Goal: Transaction & Acquisition: Purchase product/service

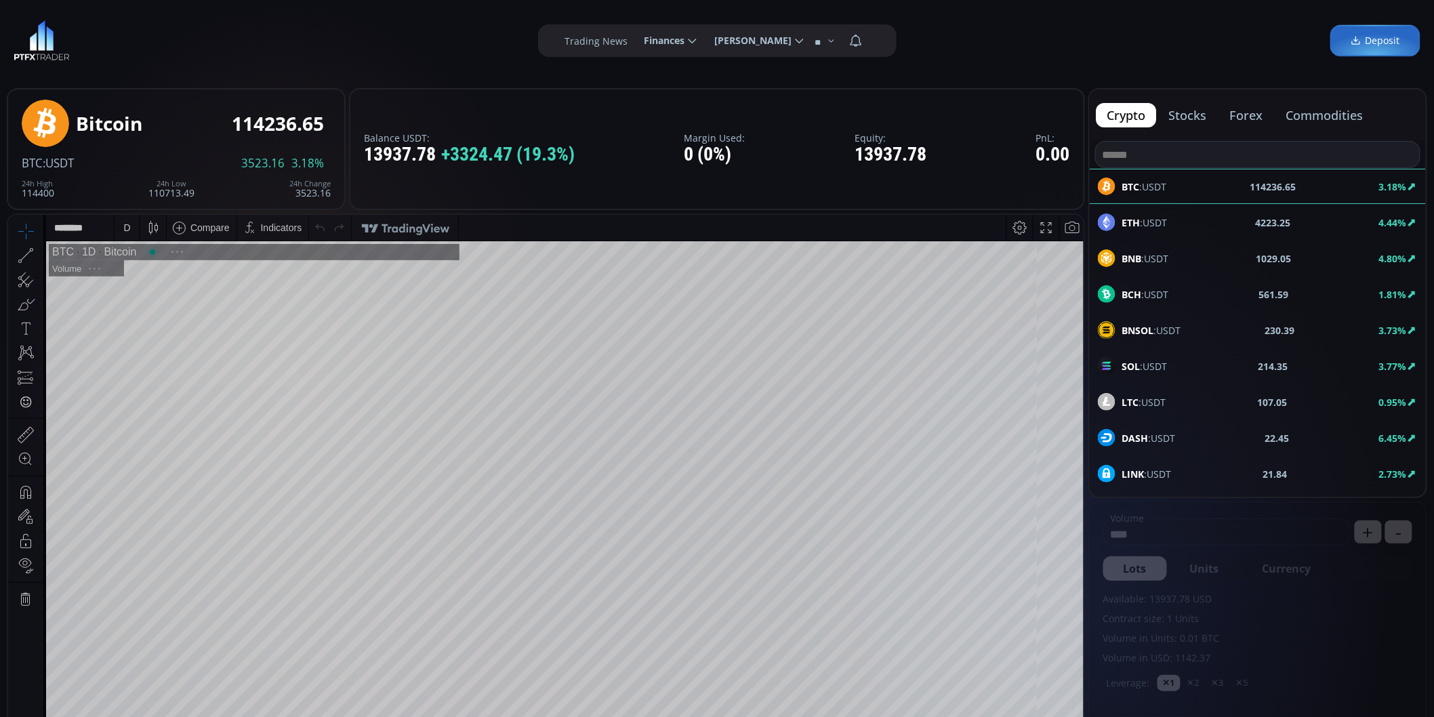
scroll to position [188, 0]
click at [685, 42] on span "Finances" at bounding box center [660, 40] width 50 height 27
click at [634, 42] on input "********" at bounding box center [634, 41] width 0 height 14
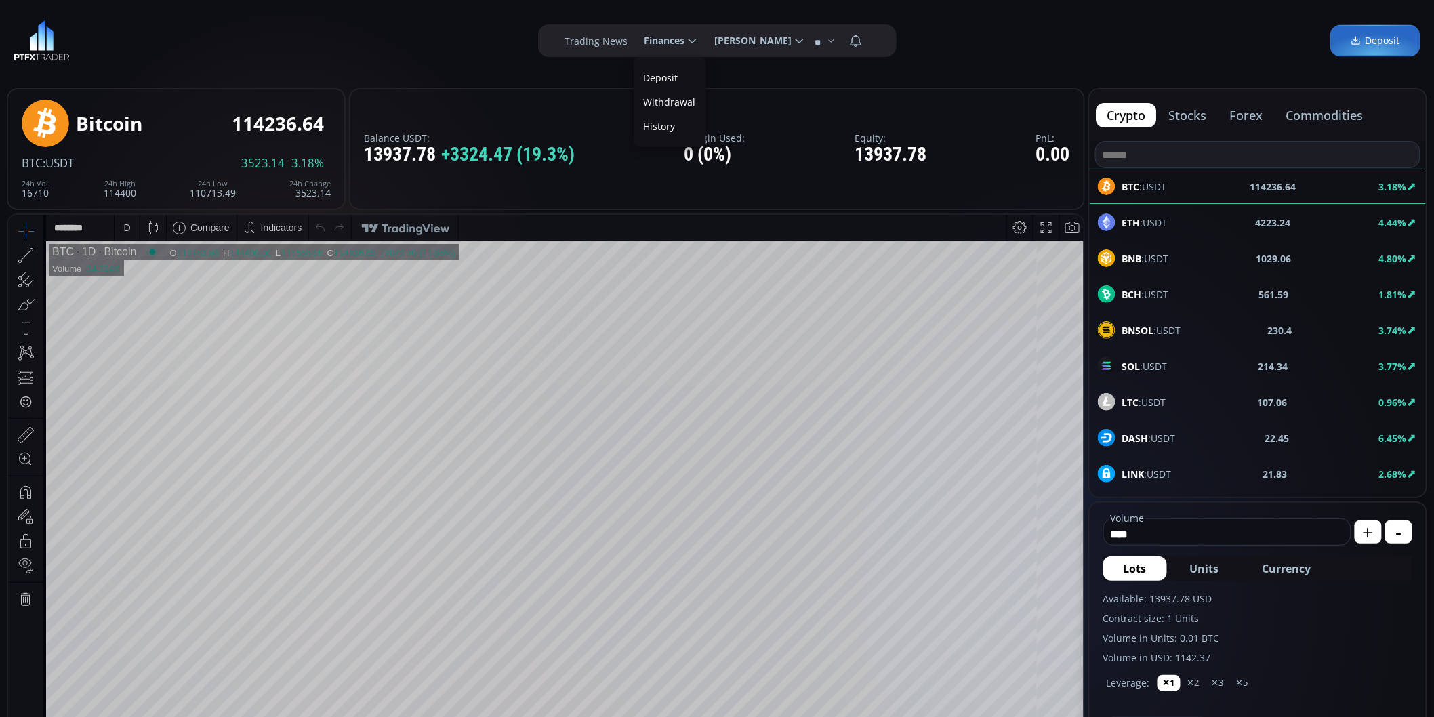
click at [682, 80] on link "Deposit" at bounding box center [670, 77] width 66 height 21
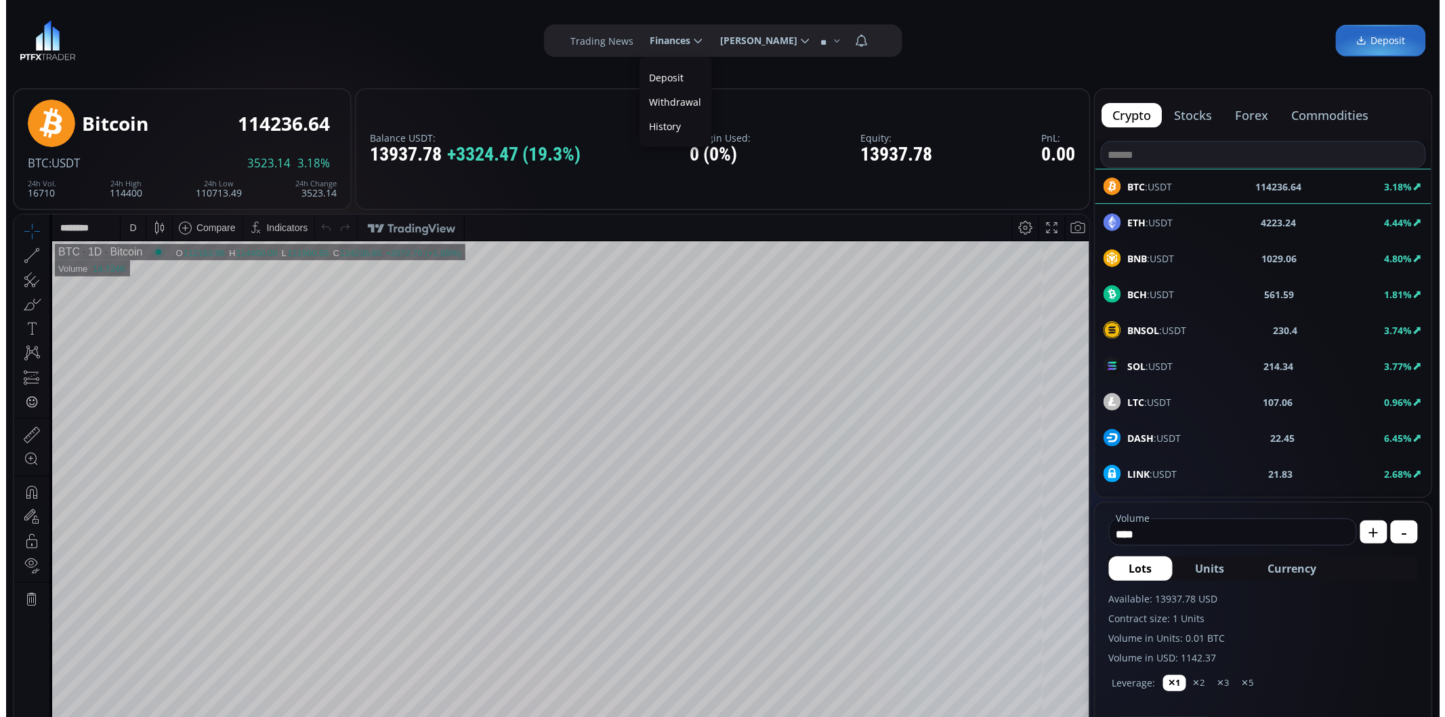
scroll to position [0, 0]
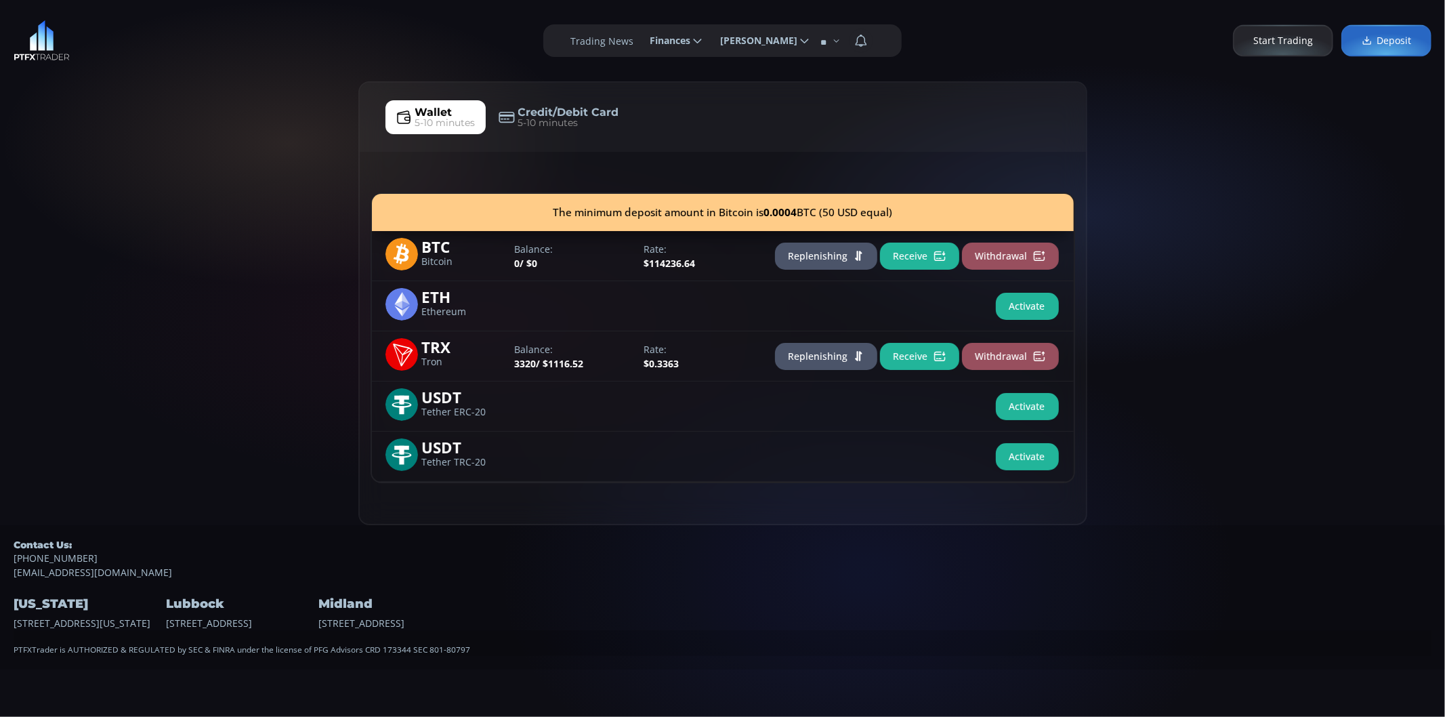
click at [835, 359] on button "Replenishing" at bounding box center [826, 356] width 102 height 27
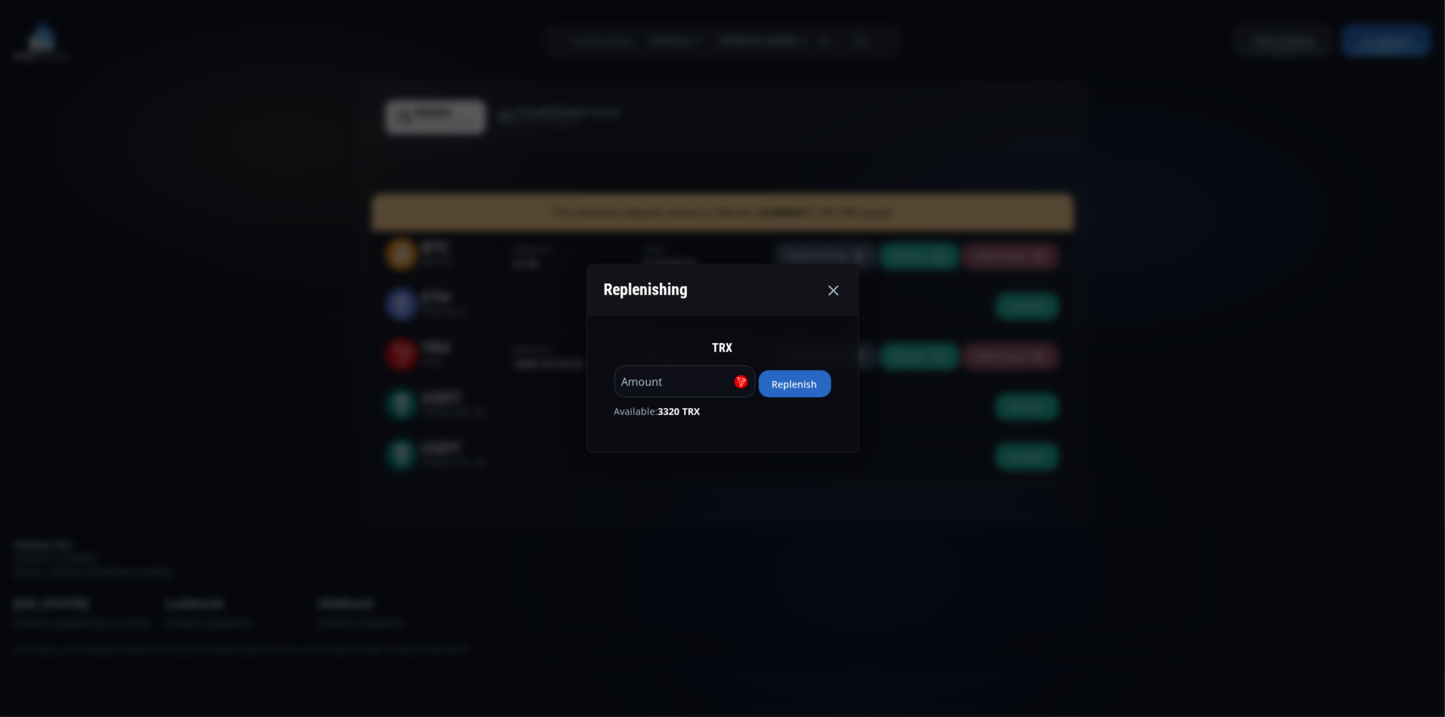
click at [803, 385] on button "Replenish" at bounding box center [795, 384] width 73 height 27
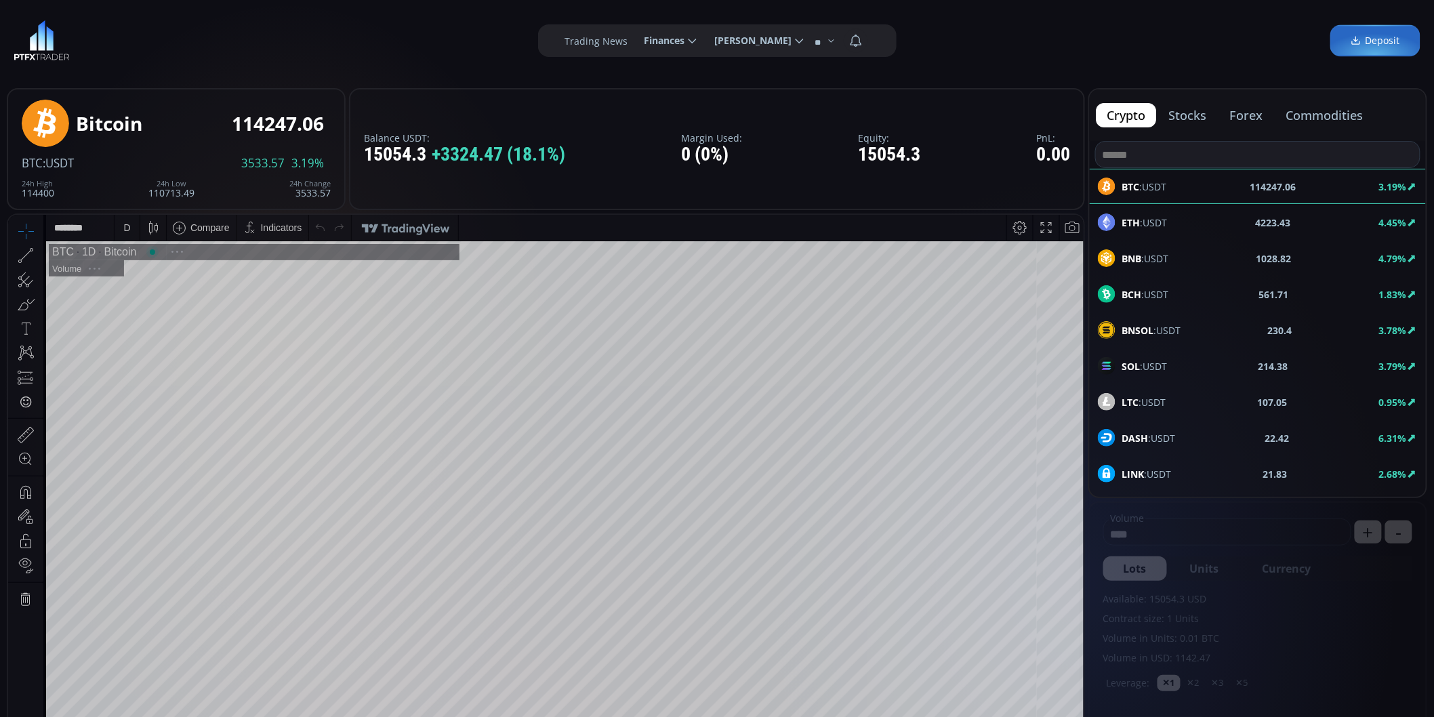
scroll to position [188, 0]
click at [682, 37] on span "Finances" at bounding box center [660, 40] width 50 height 27
click at [634, 37] on input "********" at bounding box center [634, 41] width 0 height 14
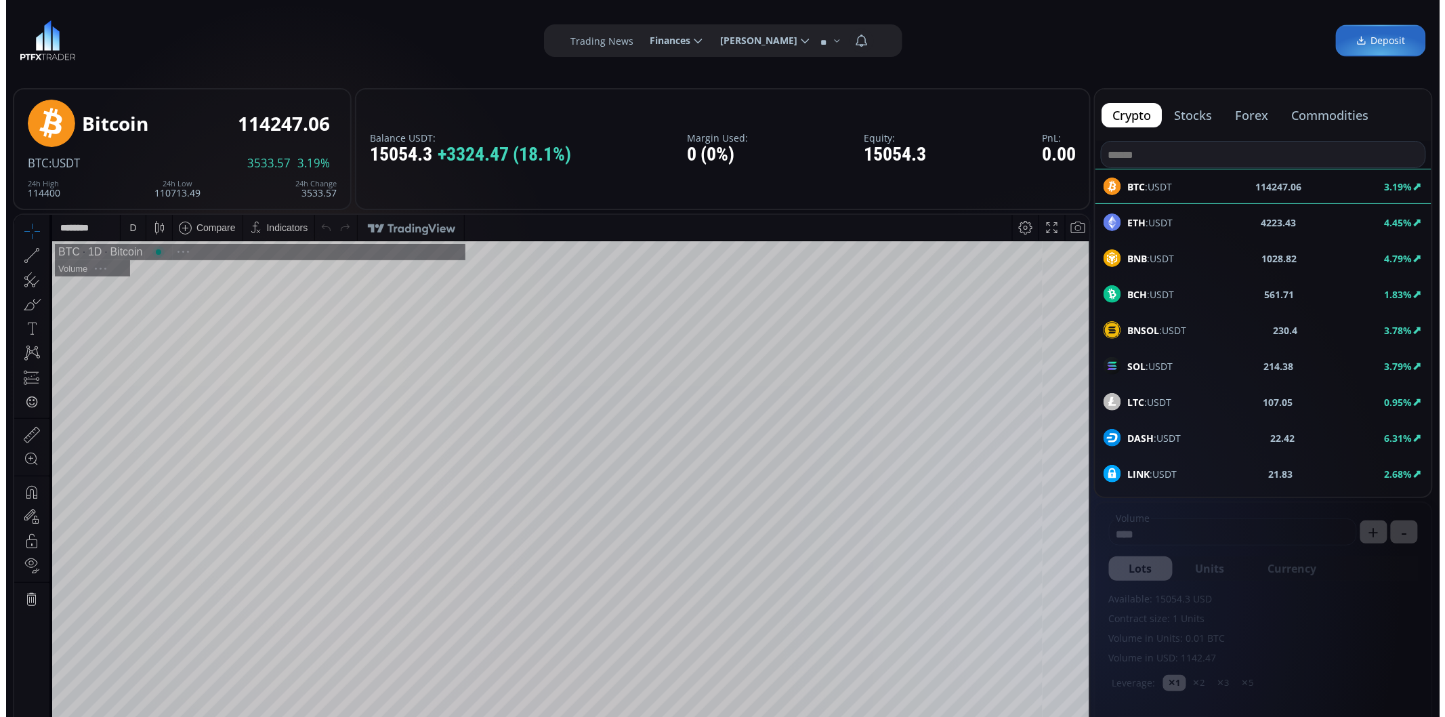
scroll to position [0, 41]
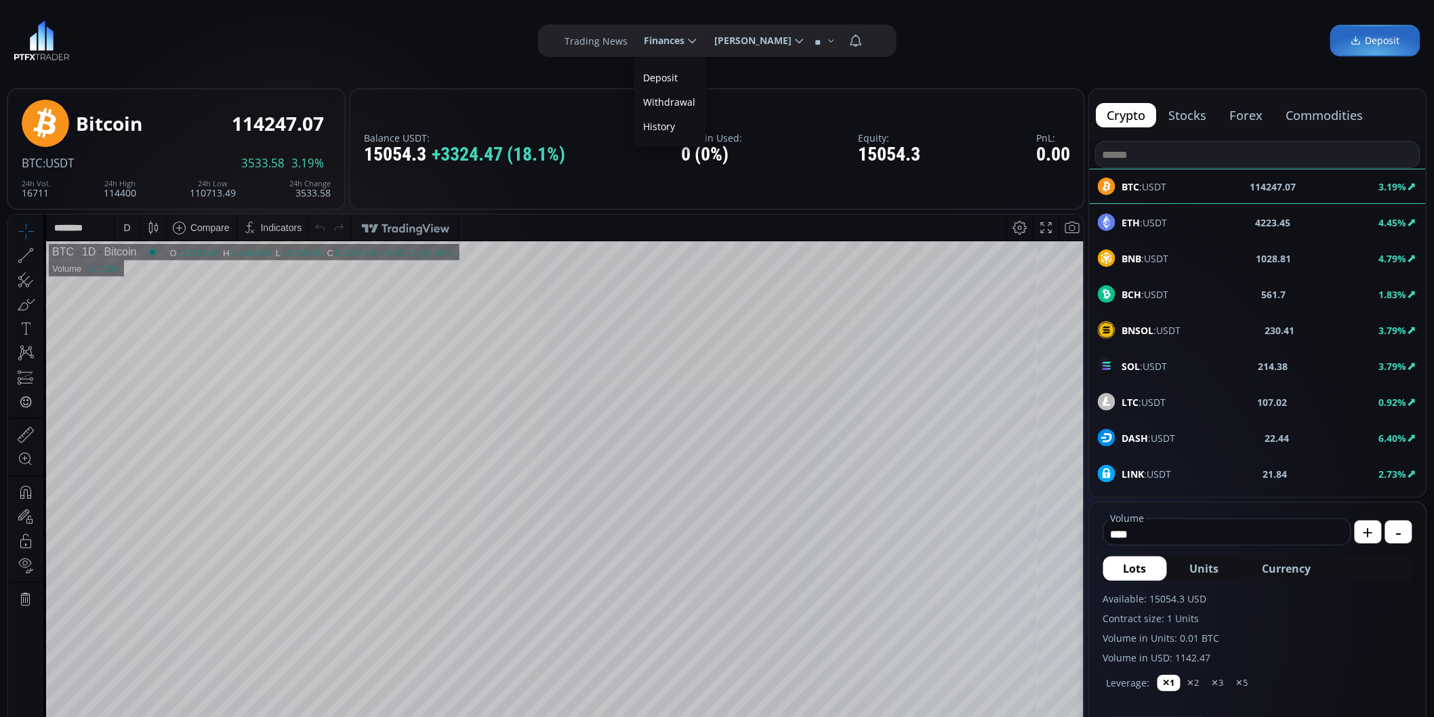
click at [673, 75] on link "Deposit" at bounding box center [670, 77] width 66 height 21
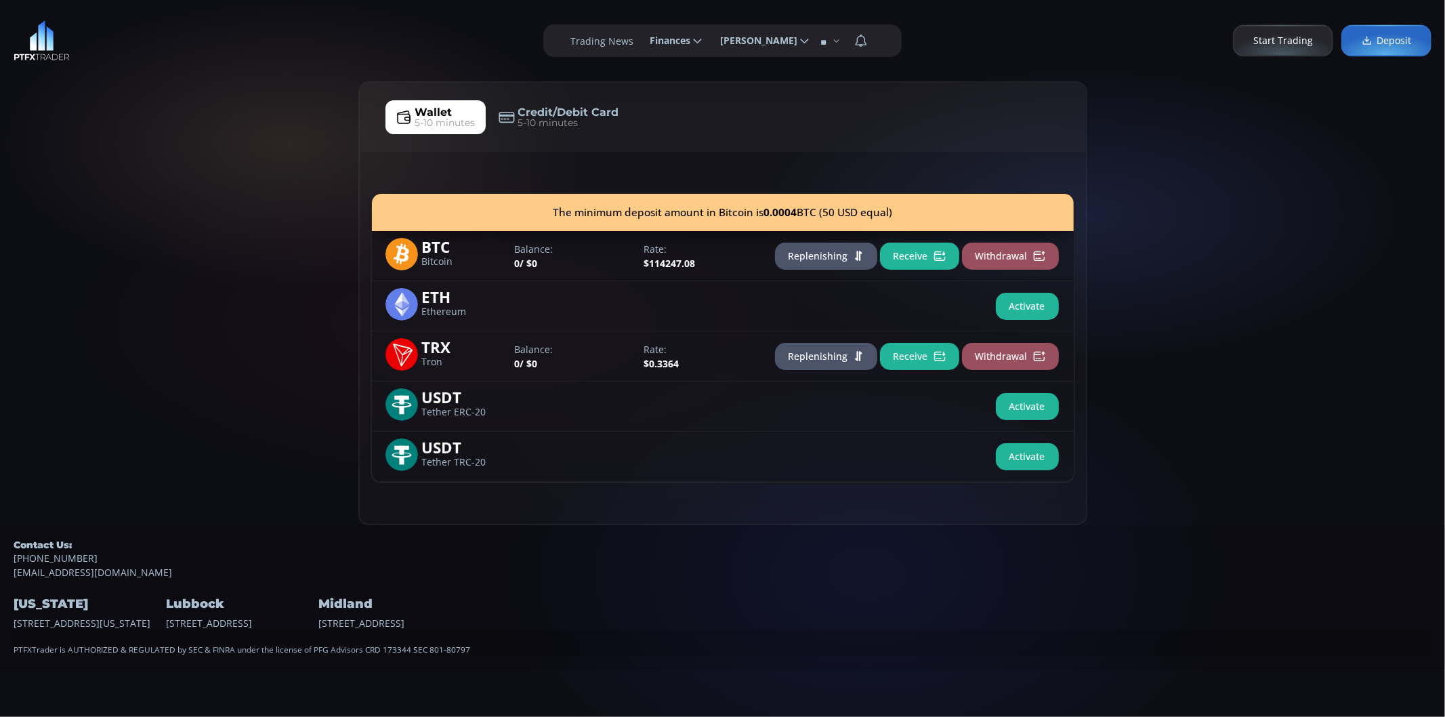
click at [928, 360] on button "Receive" at bounding box center [919, 356] width 79 height 27
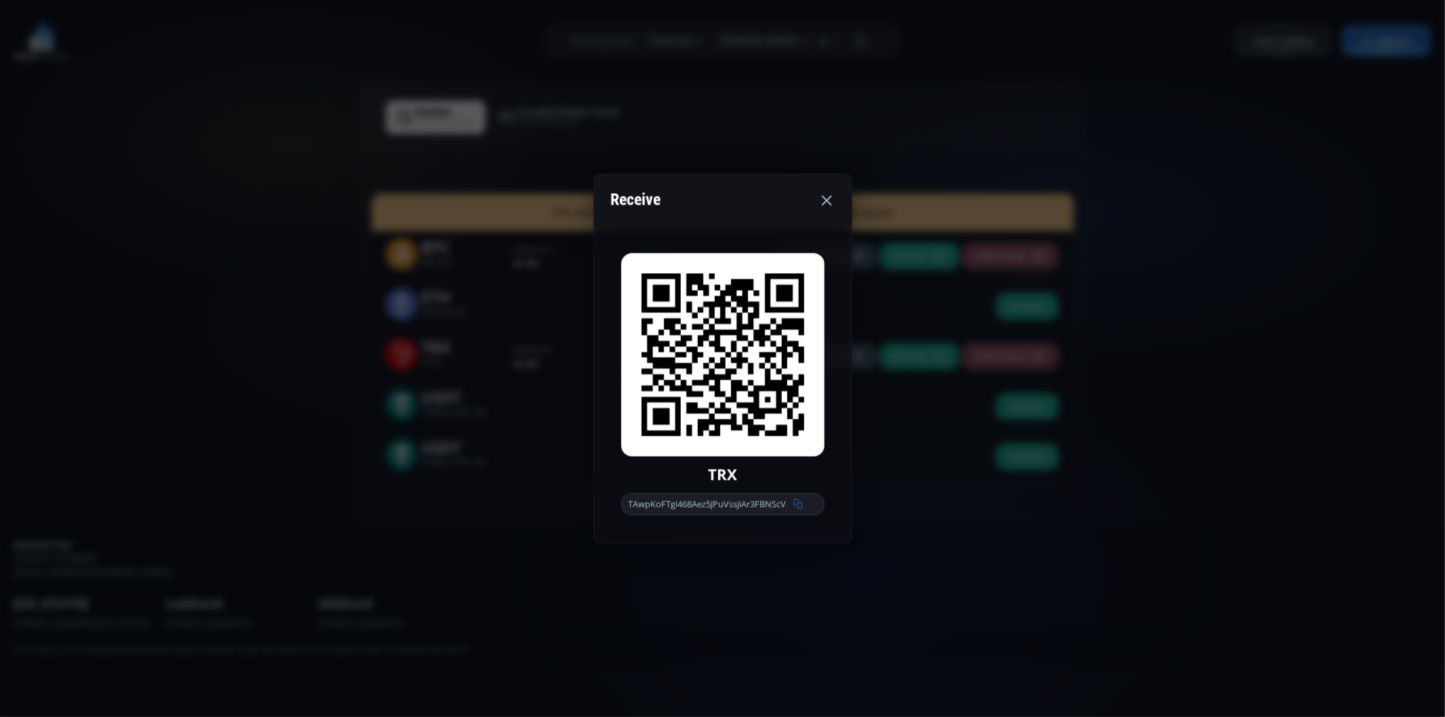
click at [803, 503] on icon at bounding box center [797, 503] width 9 height 9
click at [1244, 321] on div "Receive TRX TAwpKoFTgi468Aez5JPuVssjiAr3FBNScV" at bounding box center [722, 358] width 1445 height 717
